Goal: Task Accomplishment & Management: Use online tool/utility

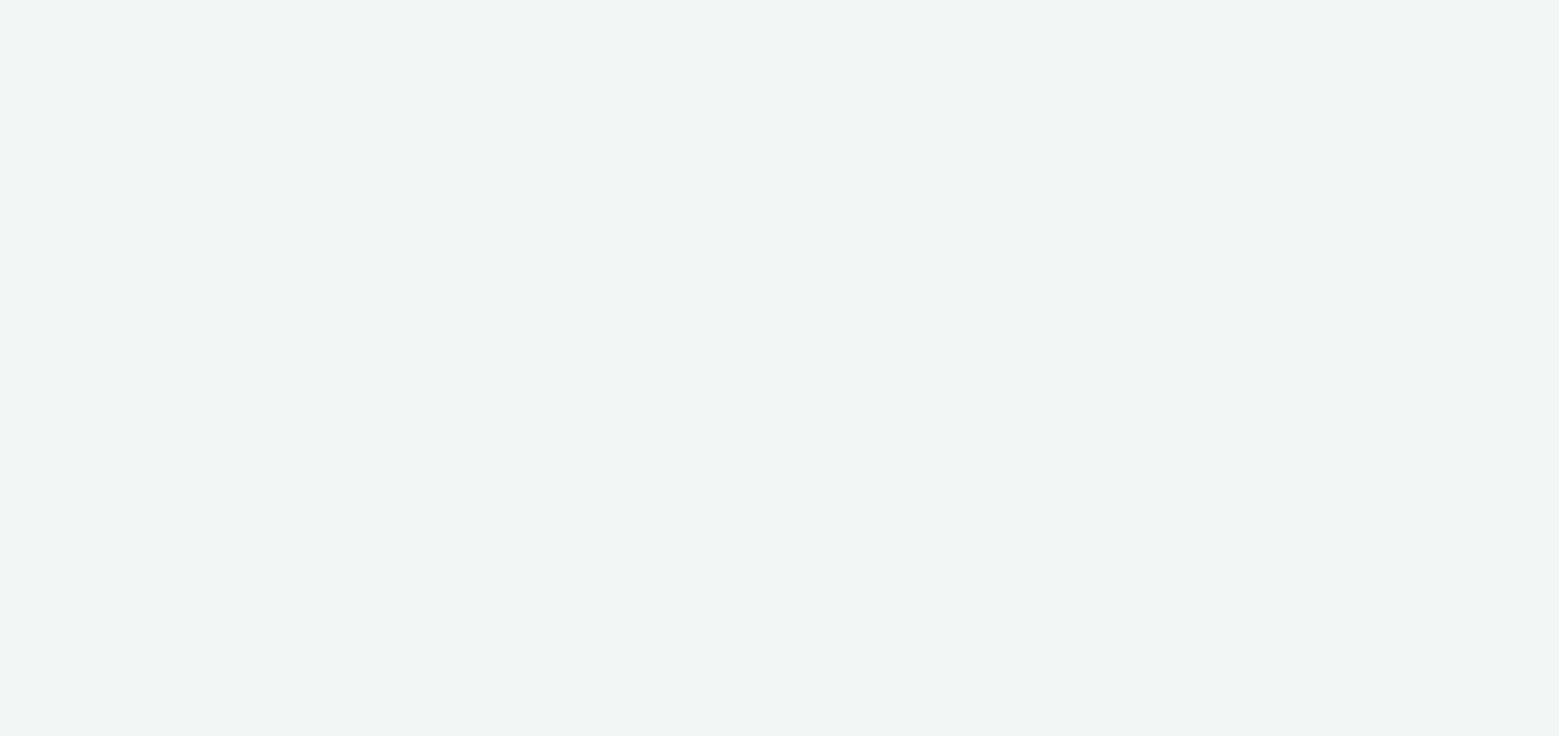
select select "47c37c18-910e-43a3-bb91-a2beb2847406"
select select "b1b940d3-d05b-48b5-821e-f328c33b988b"
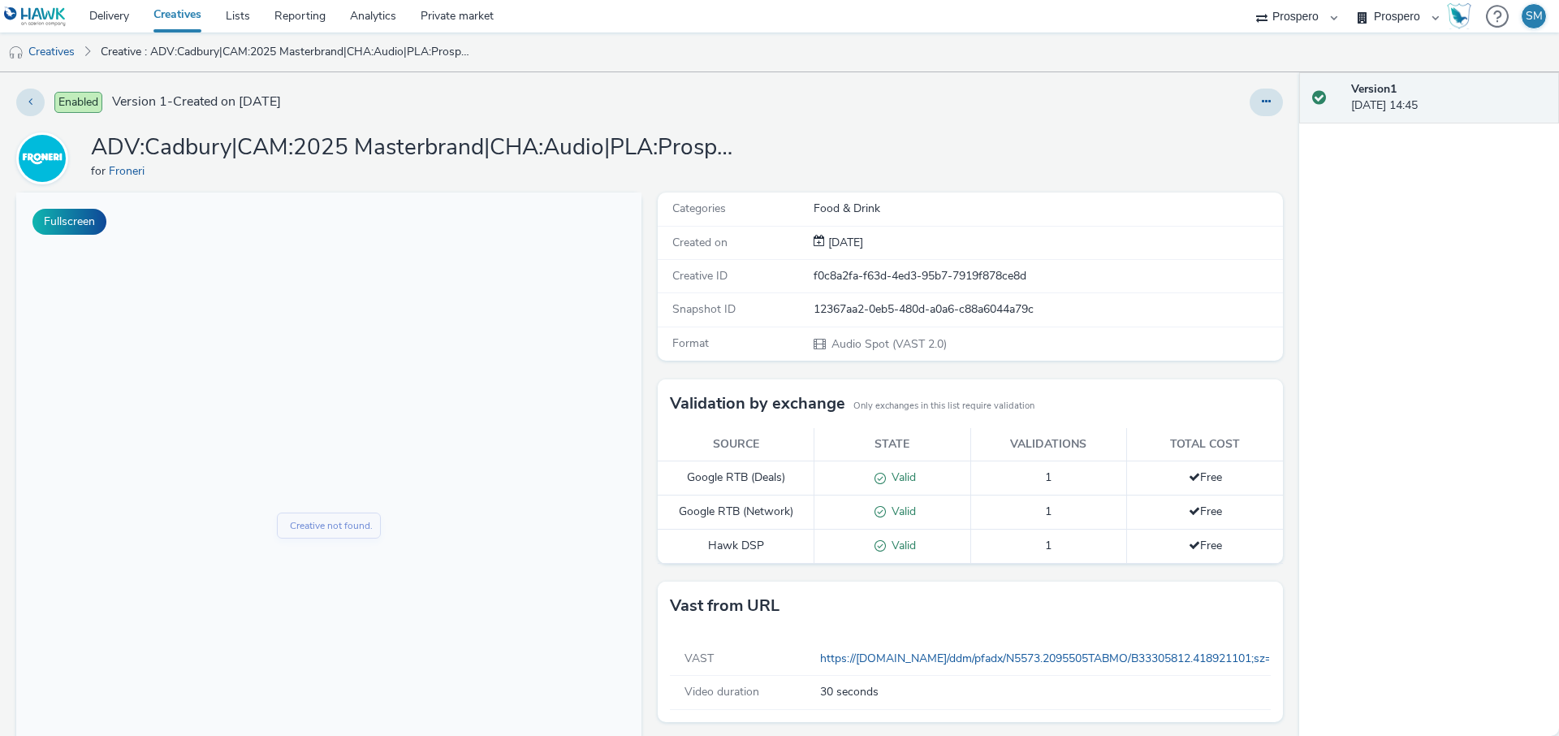
scroll to position [140, 0]
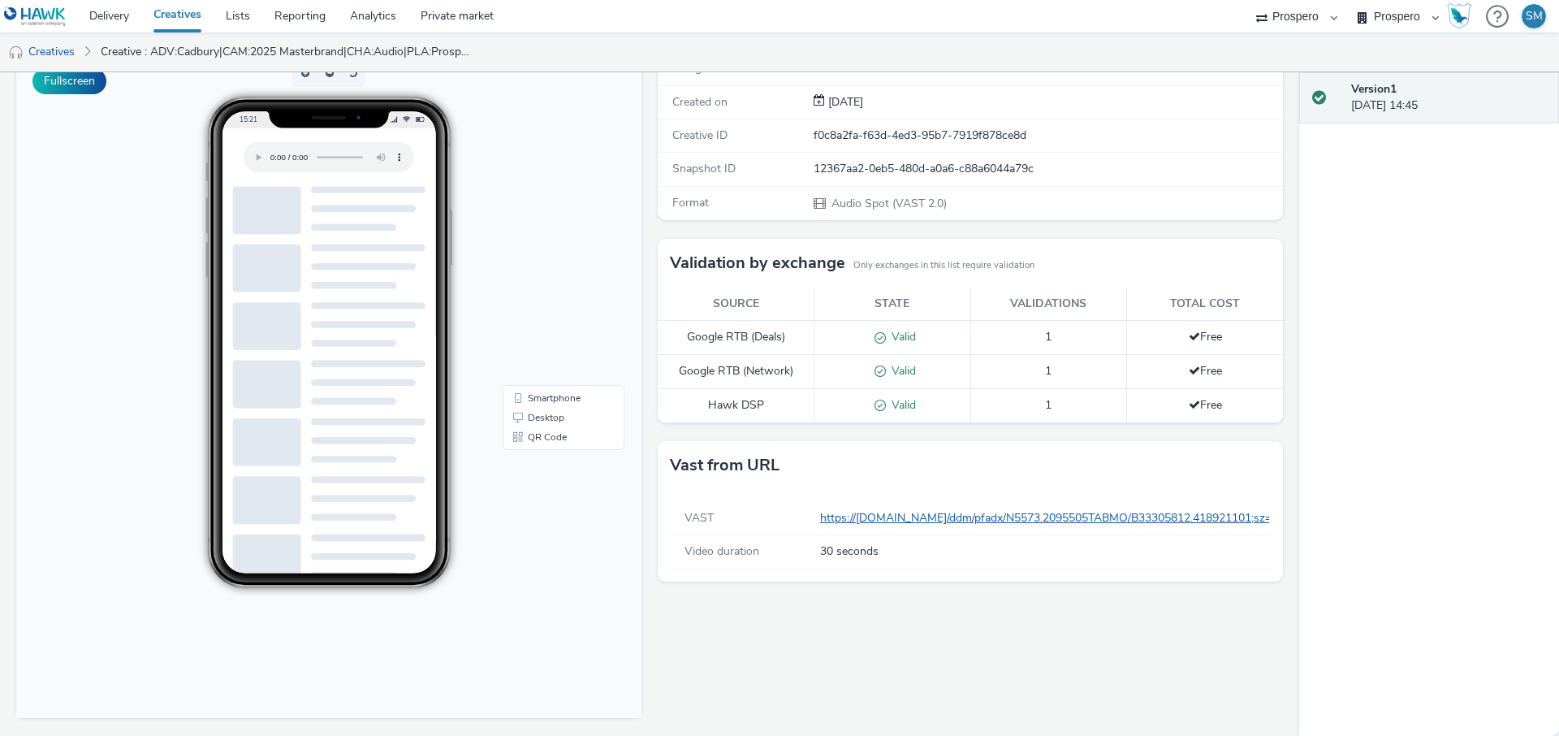
click at [944, 518] on link "https://[DOMAIN_NAME]/ddm/pfadx/N5573.2095505TABMO/B33305812.418921101;sz=0x0;o…" at bounding box center [1350, 517] width 1060 height 15
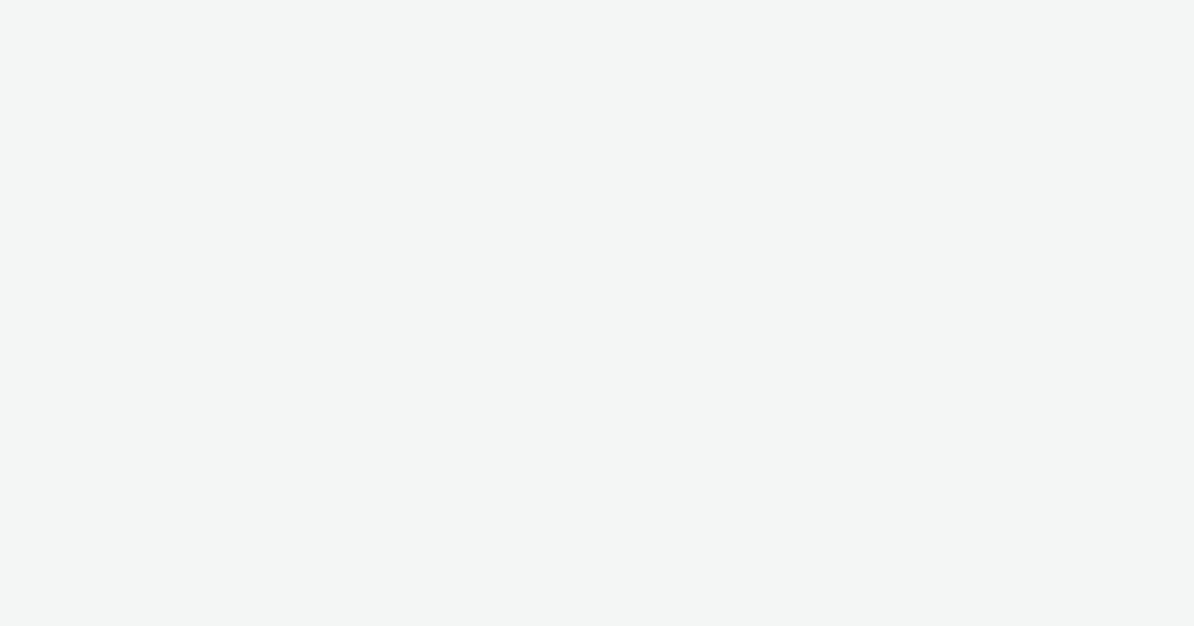
select select "47c37c18-910e-43a3-bb91-a2beb2847406"
select select "b1b940d3-d05b-48b5-821e-f328c33b988b"
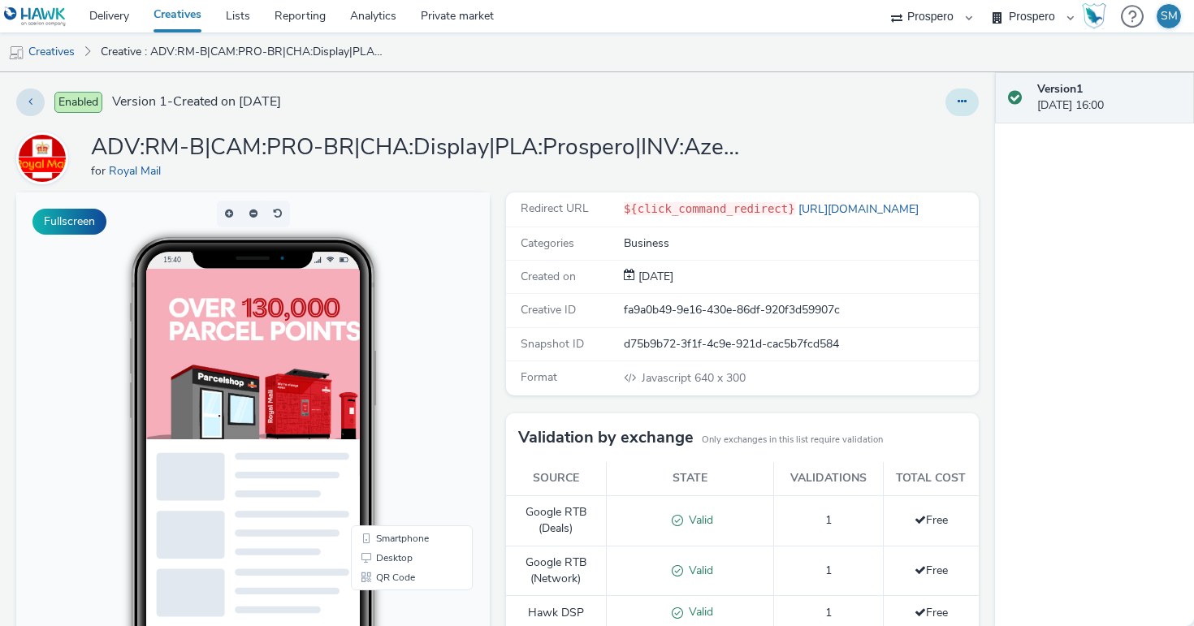
click at [958, 93] on button at bounding box center [961, 103] width 33 height 28
click at [933, 141] on link "Edit" at bounding box center [918, 135] width 122 height 32
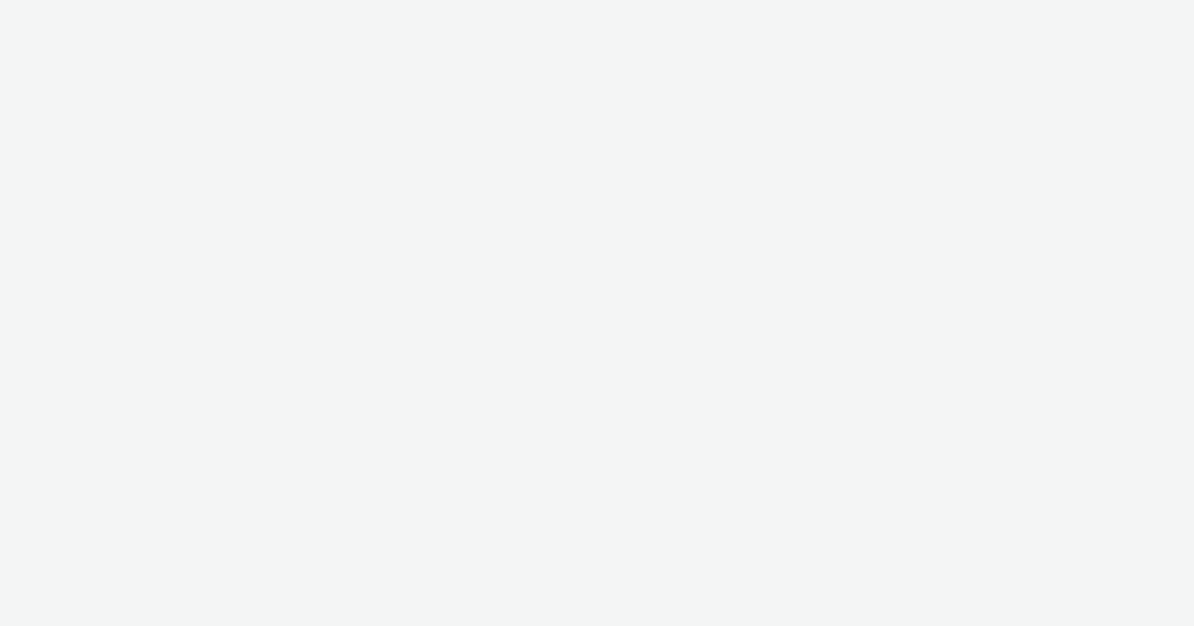
select select "47c37c18-910e-43a3-bb91-a2beb2847406"
select select "b1b940d3-d05b-48b5-821e-f328c33b988b"
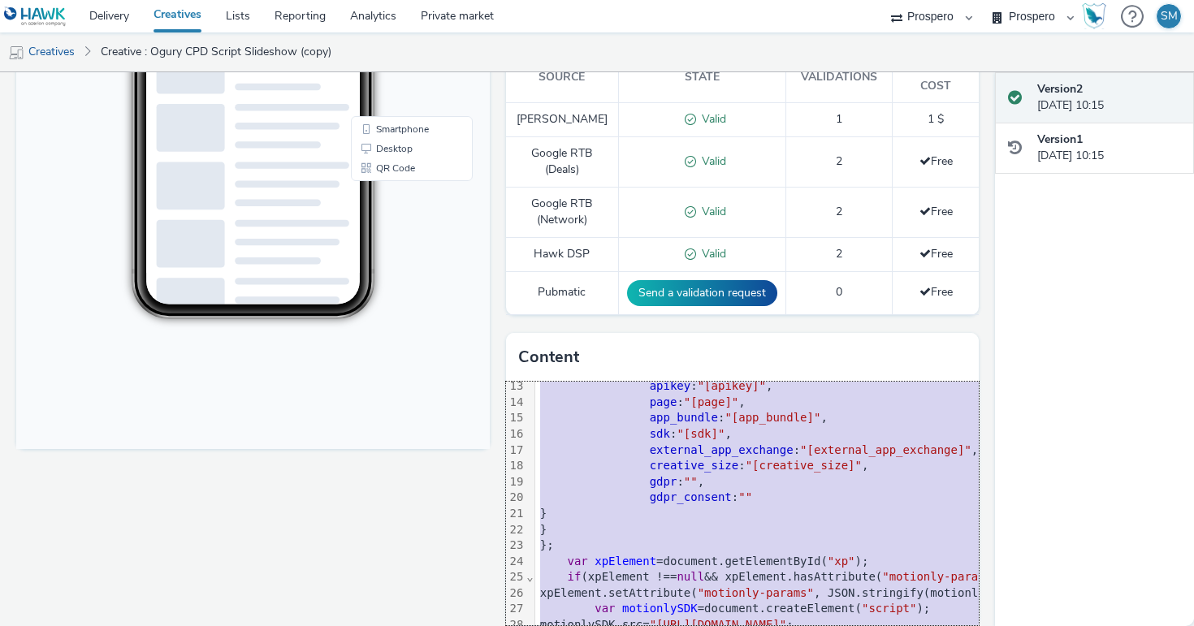
scroll to position [287, 0]
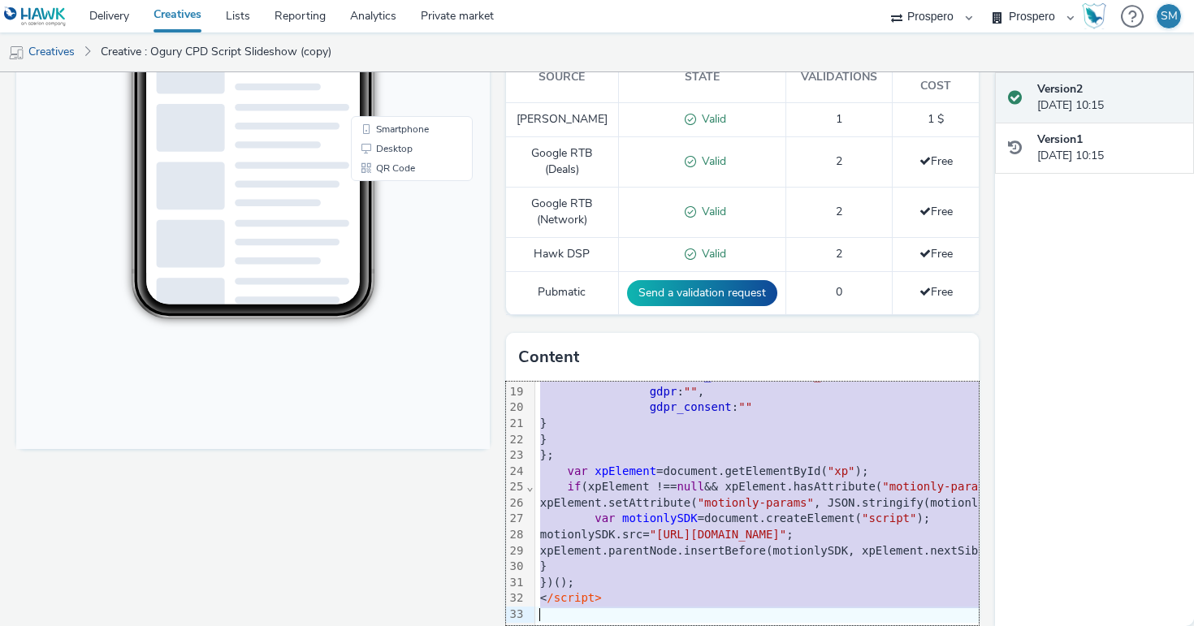
drag, startPoint x: 539, startPoint y: 376, endPoint x: 551, endPoint y: 675, distance: 299.1
click at [551, 625] on html "Delivery Creatives Lists Reporting Analytics Private market AZERION ContextAd F…" at bounding box center [597, 313] width 1194 height 626
copy div "<img id= "xp" motionly-params= "" /> <script> ( function () { var motionlyParam…"
click at [608, 307] on div "Redirect URL ${click_command_redirect} [URL][DOMAIN_NAME] Categories Business C…" at bounding box center [739, 213] width 482 height 860
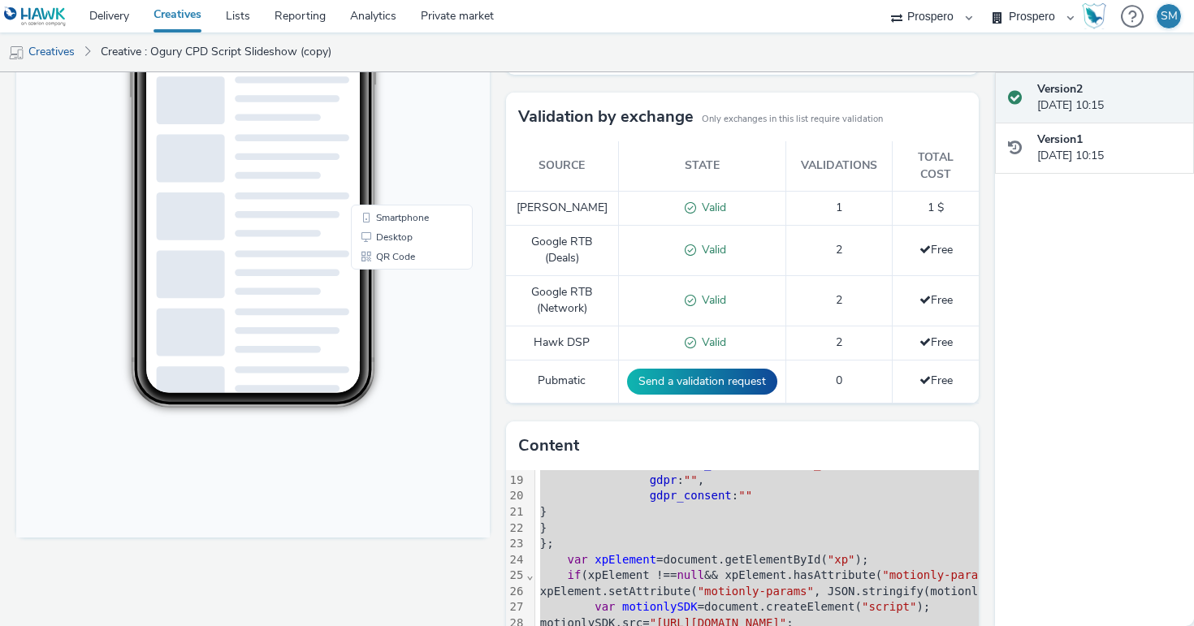
scroll to position [0, 0]
